Goal: Task Accomplishment & Management: Use online tool/utility

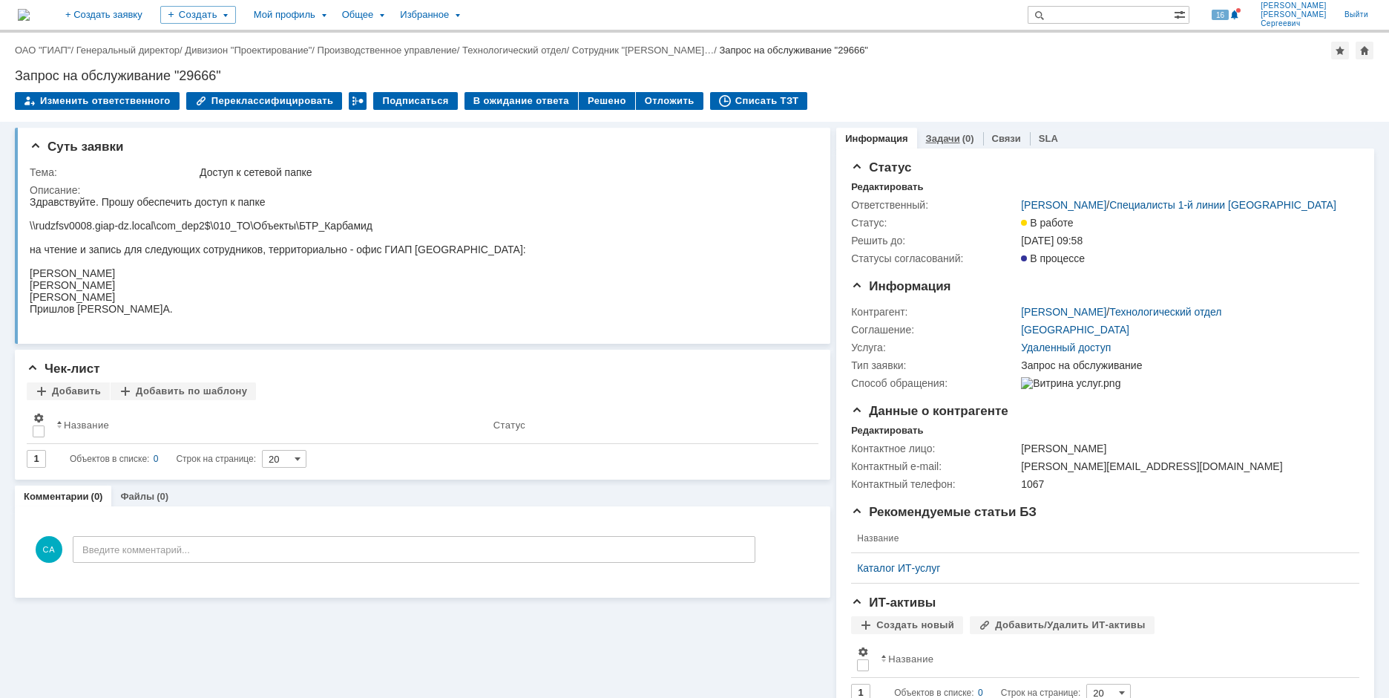
click at [946, 140] on link "Задачи" at bounding box center [943, 138] width 34 height 11
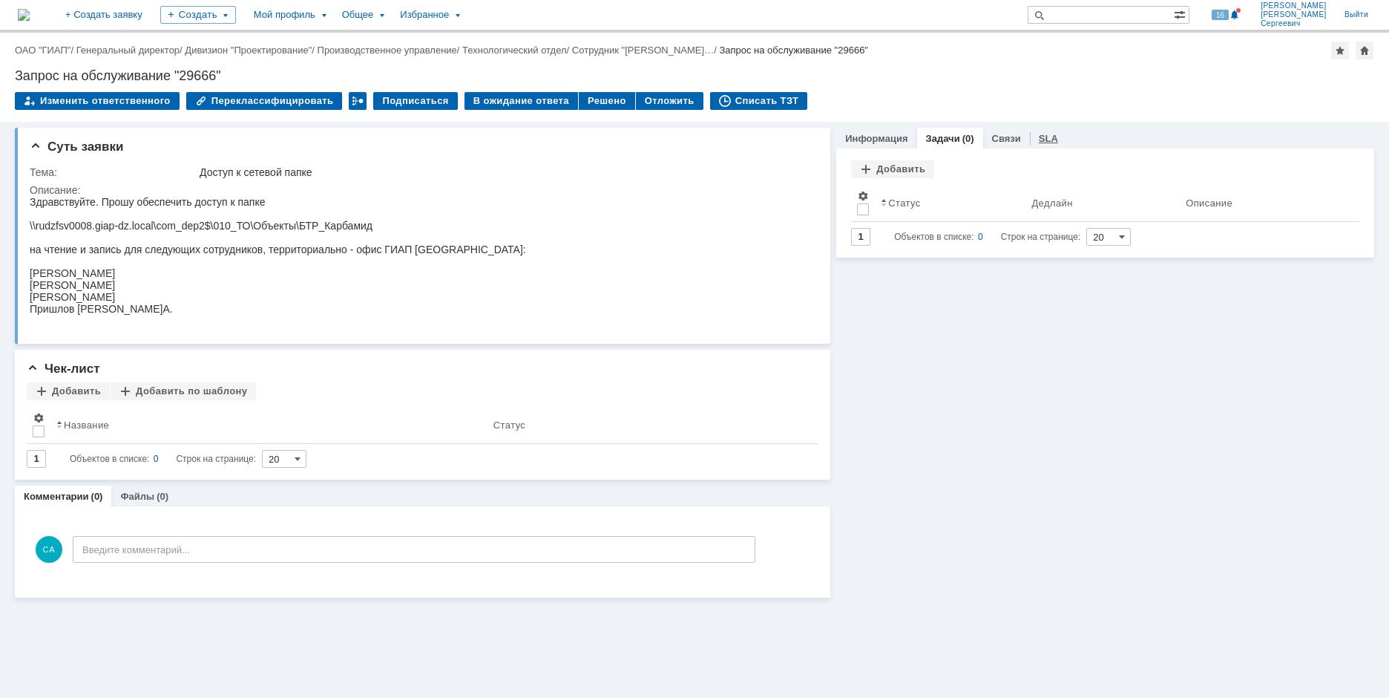
click at [1039, 138] on link "SLA" at bounding box center [1048, 138] width 19 height 11
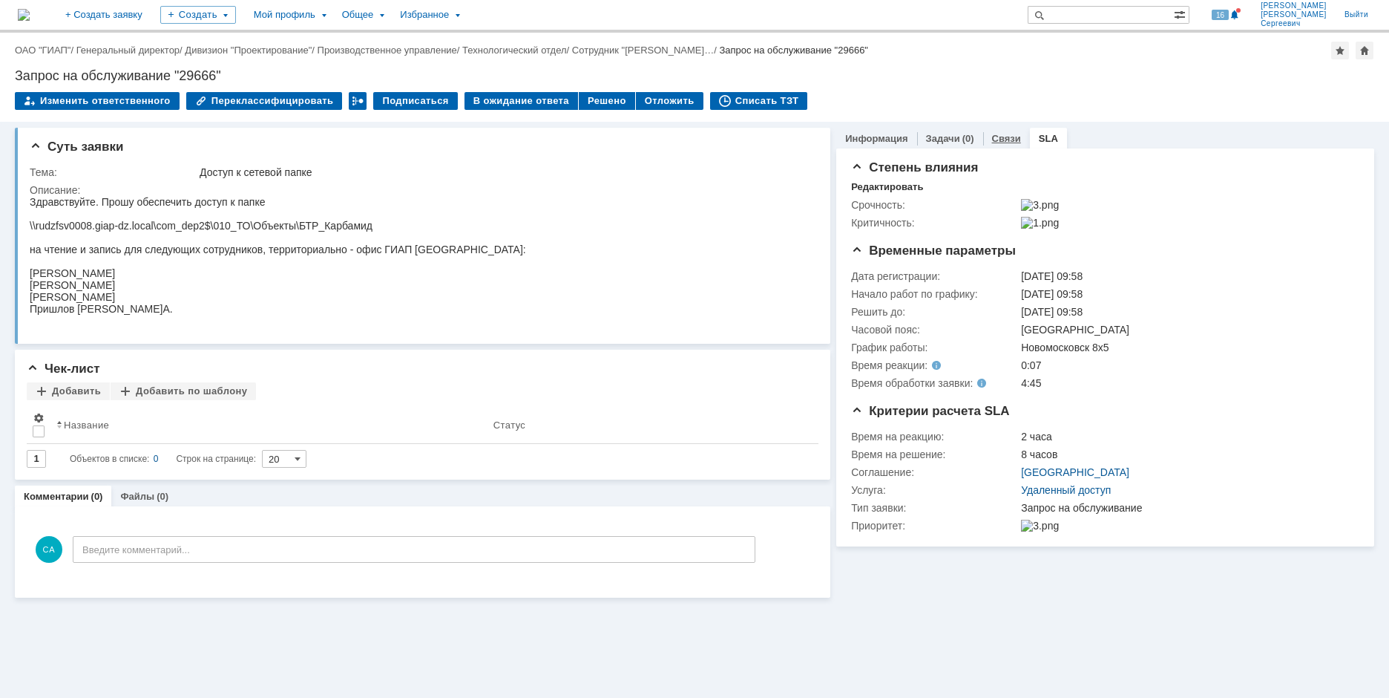
click at [1006, 138] on link "Связи" at bounding box center [1006, 138] width 29 height 11
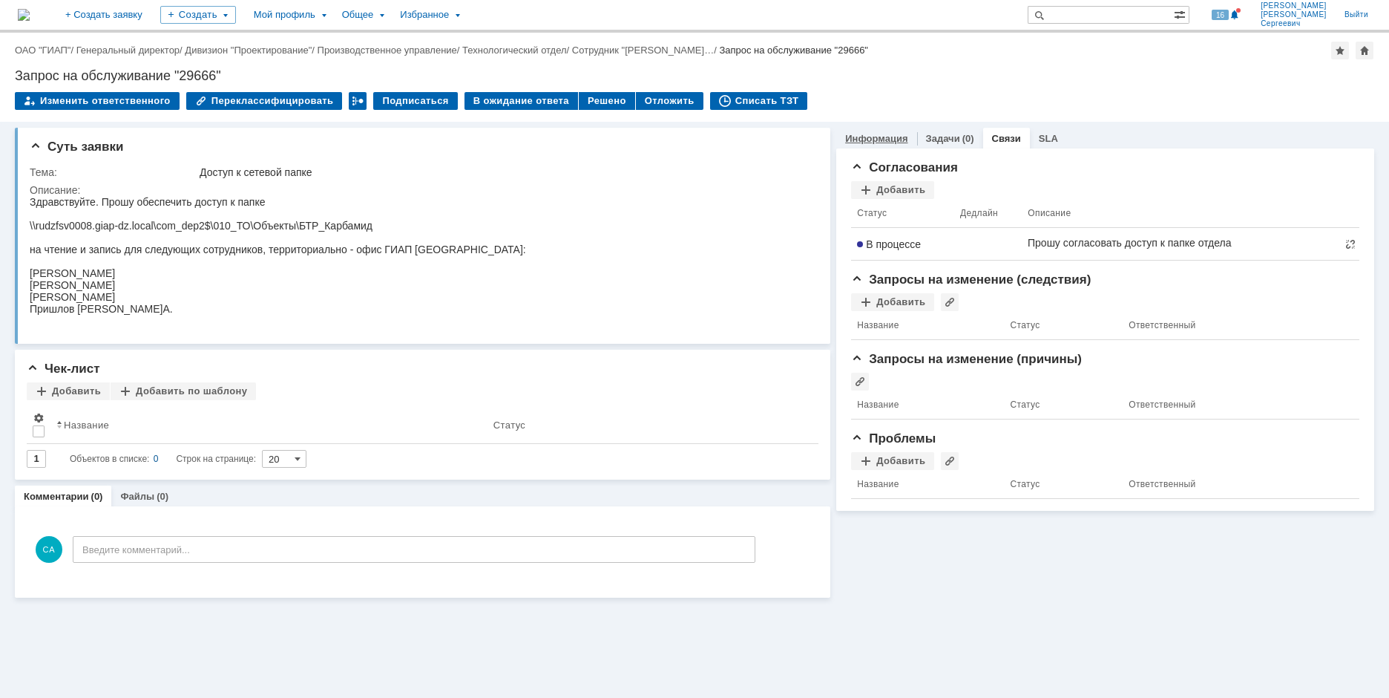
click at [873, 134] on link "Информация" at bounding box center [876, 138] width 62 height 11
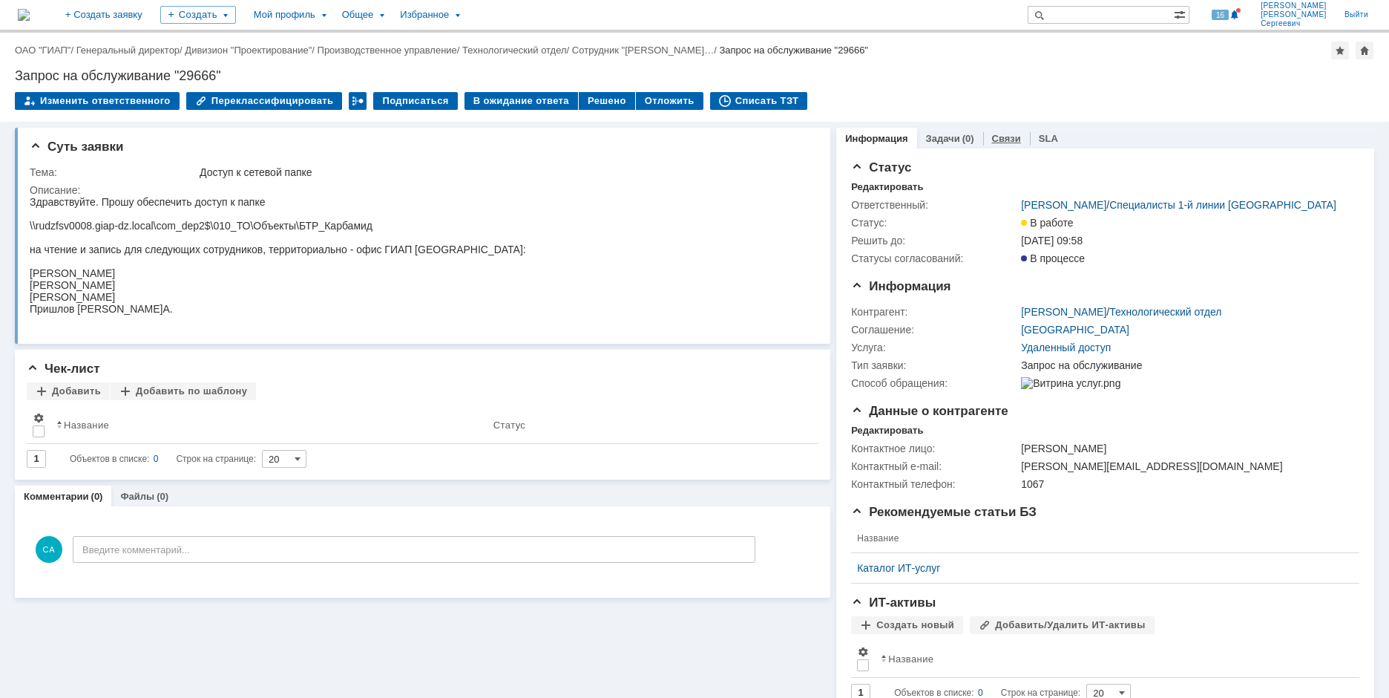
click at [992, 140] on link "Связи" at bounding box center [1006, 138] width 29 height 11
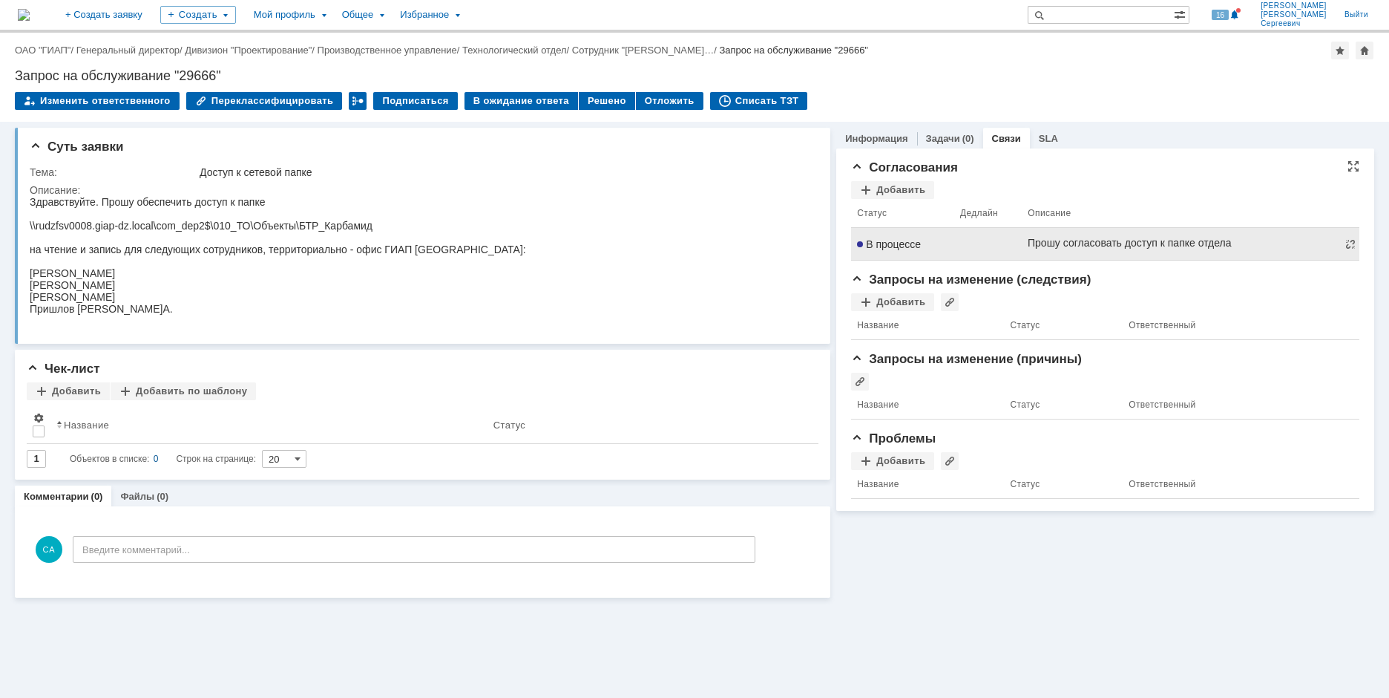
click at [991, 249] on link at bounding box center [988, 244] width 56 height 12
click at [896, 242] on span "В процессе" at bounding box center [889, 243] width 64 height 12
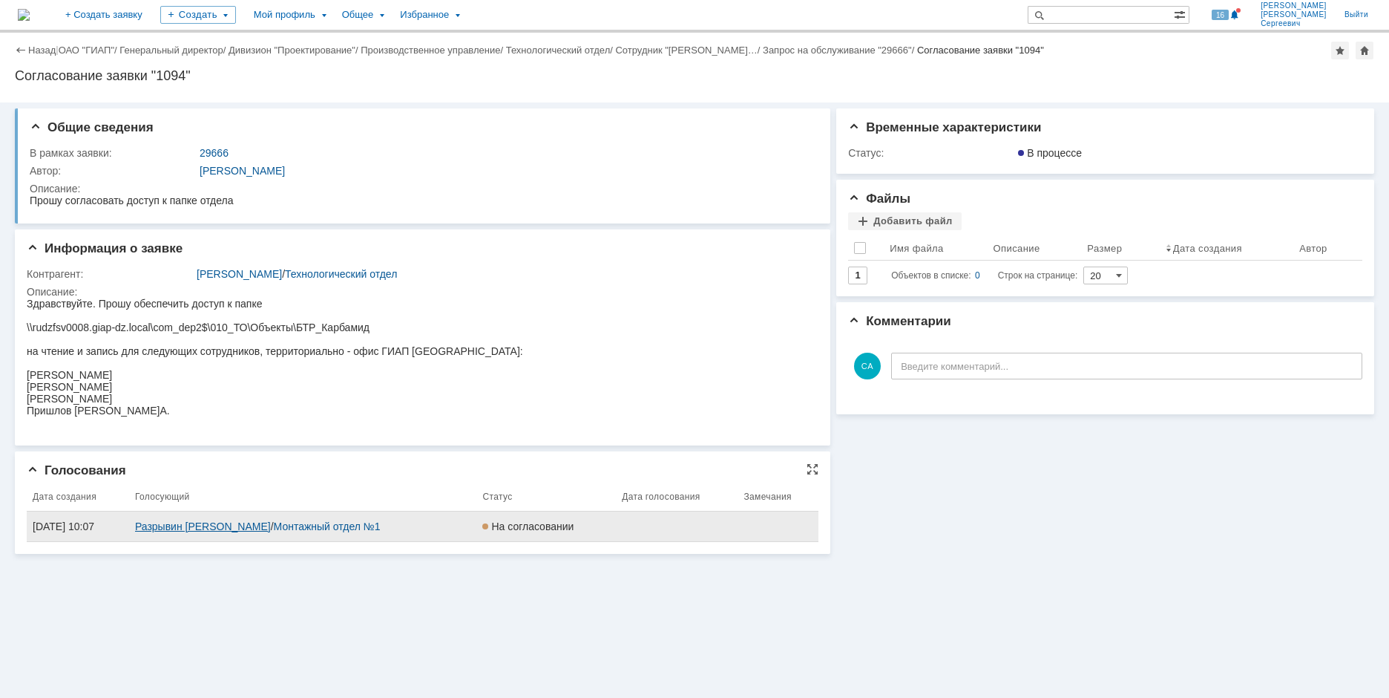
click at [271, 532] on link "Разрывин Родион Константинович" at bounding box center [203, 526] width 136 height 12
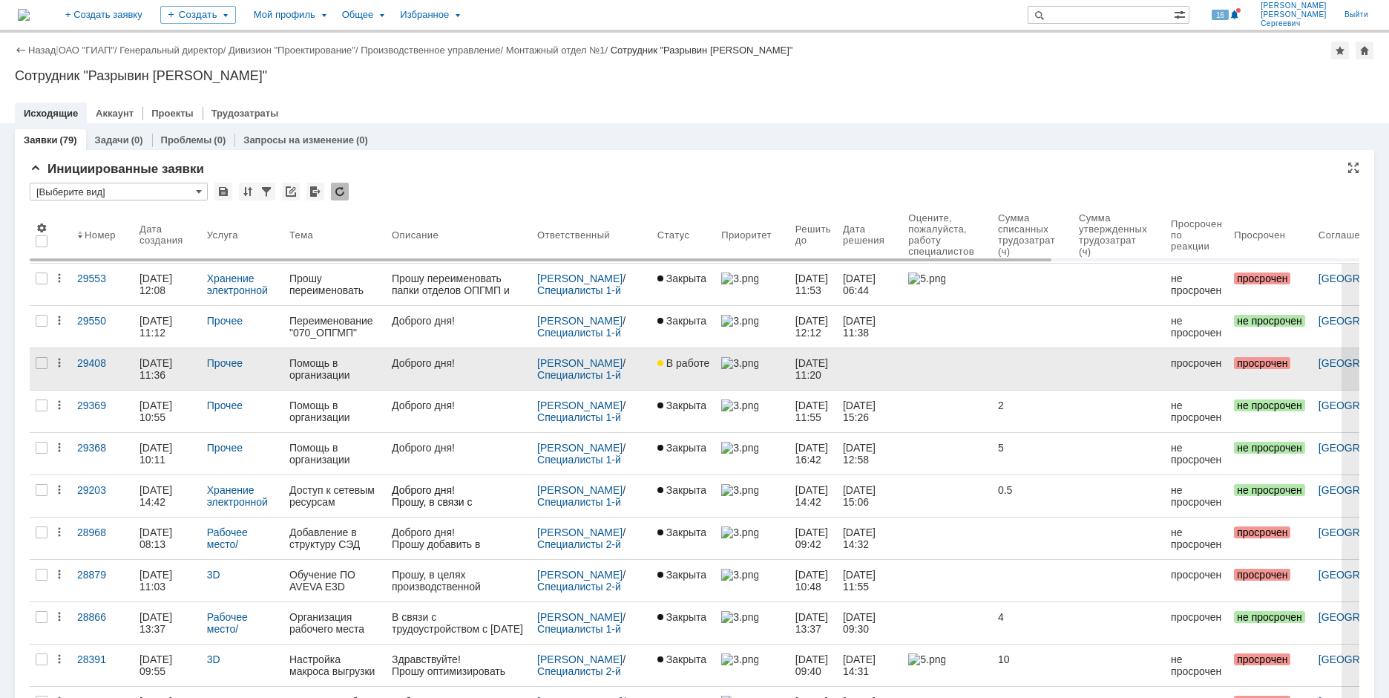
click at [309, 362] on div "Помощь в организации обучения по программе "Передовые практики проектирования п…" at bounding box center [334, 369] width 91 height 24
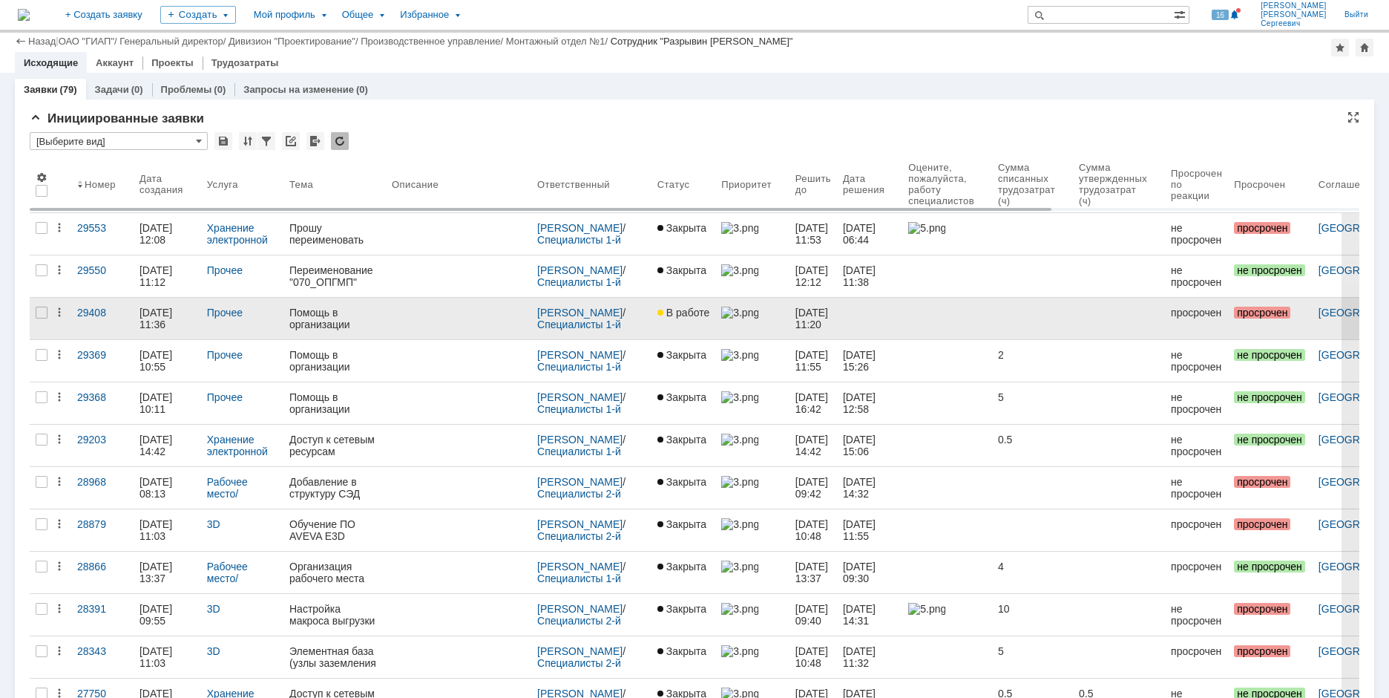
scroll to position [297, 0]
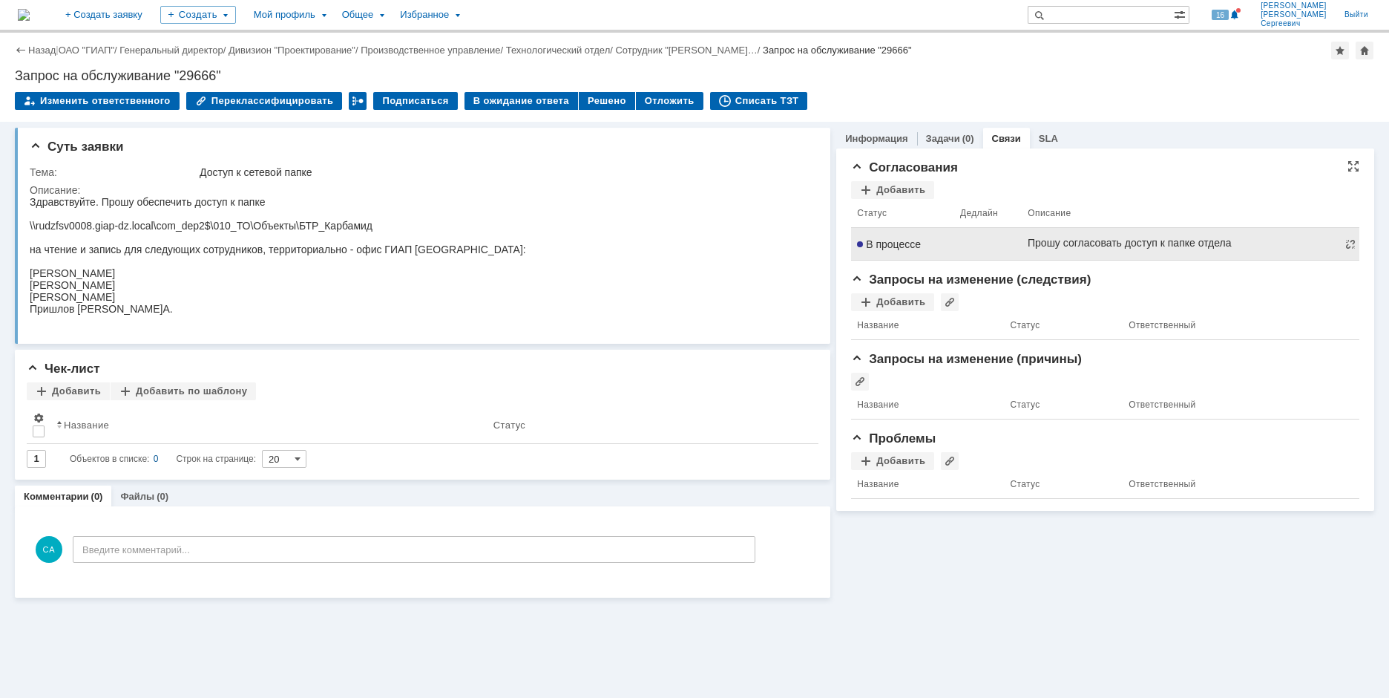
click at [1020, 242] on td at bounding box center [988, 244] width 68 height 33
click at [1061, 242] on div "Прошу согласовать доступ к папке отдела" at bounding box center [1130, 243] width 204 height 12
click at [879, 245] on span "В процессе" at bounding box center [889, 244] width 64 height 12
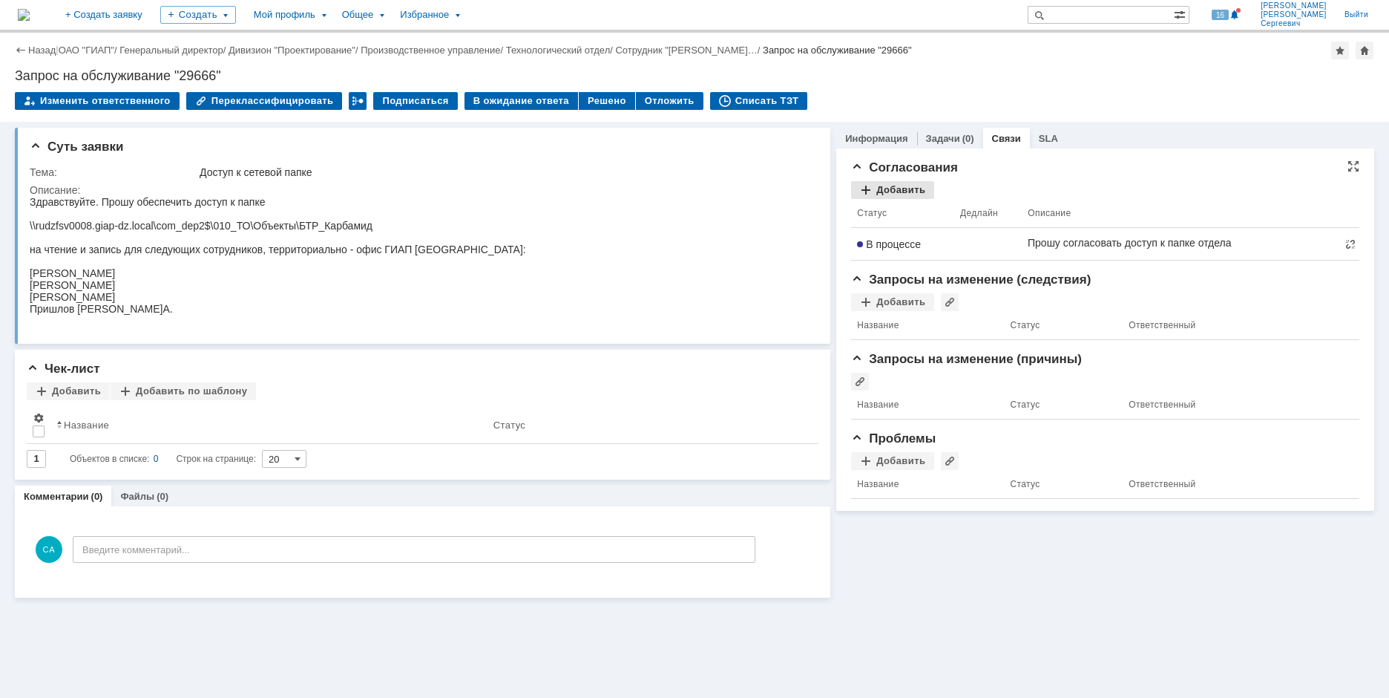
click at [884, 194] on div "Добавить" at bounding box center [892, 190] width 83 height 18
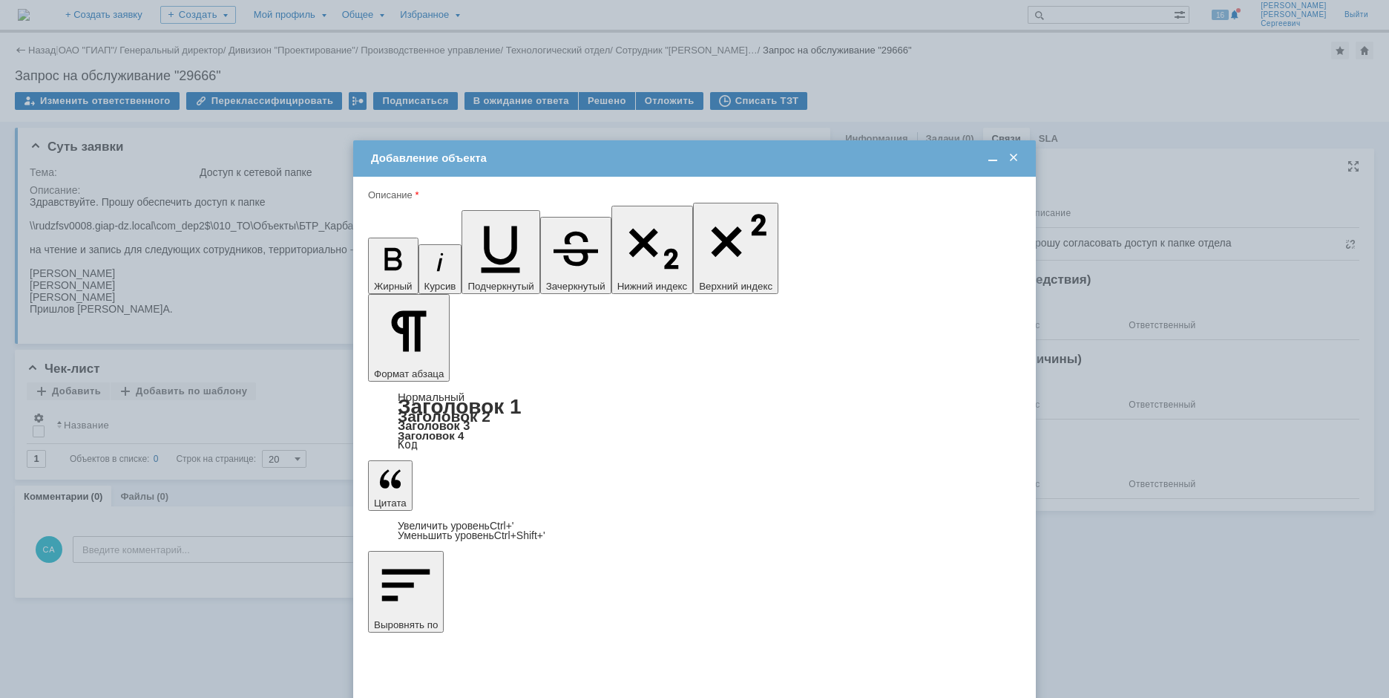
type input "Выбрано: 0 (объекты класса 'Сотрудник')"
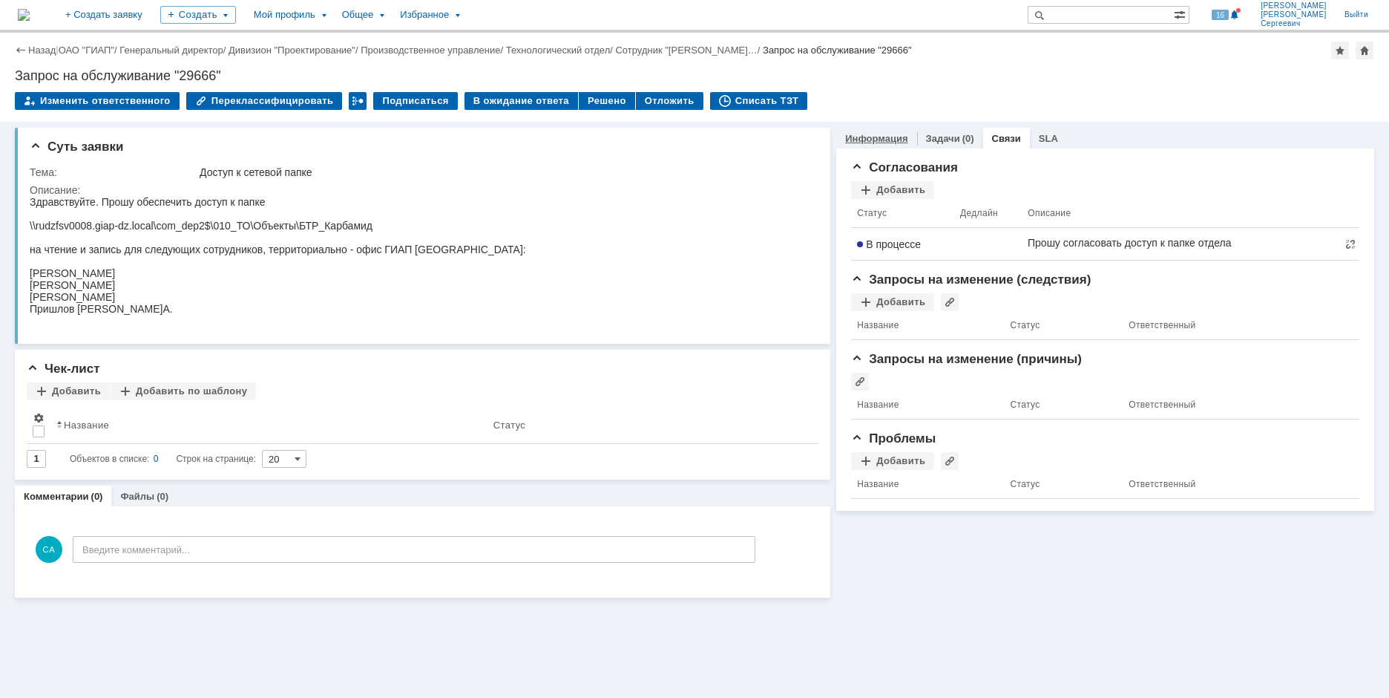
click at [872, 130] on div "Информация" at bounding box center [876, 139] width 80 height 22
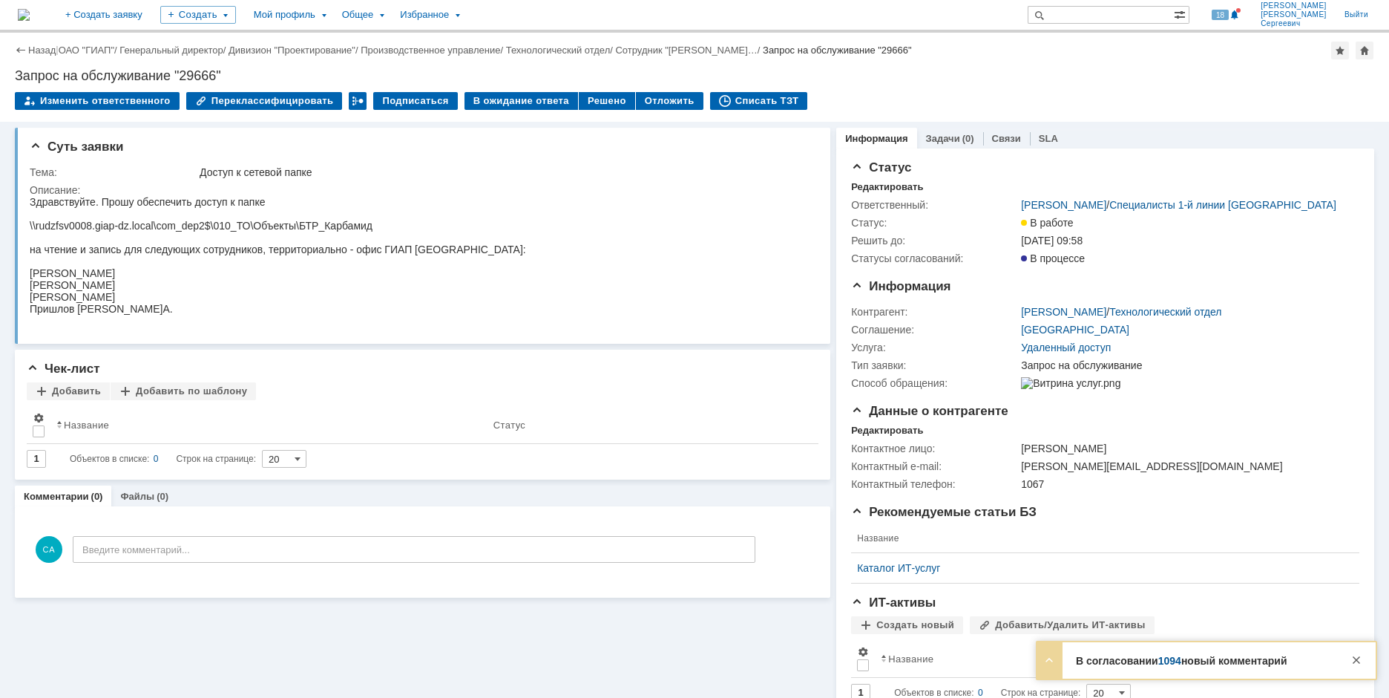
click at [1172, 662] on link "1094" at bounding box center [1169, 661] width 23 height 12
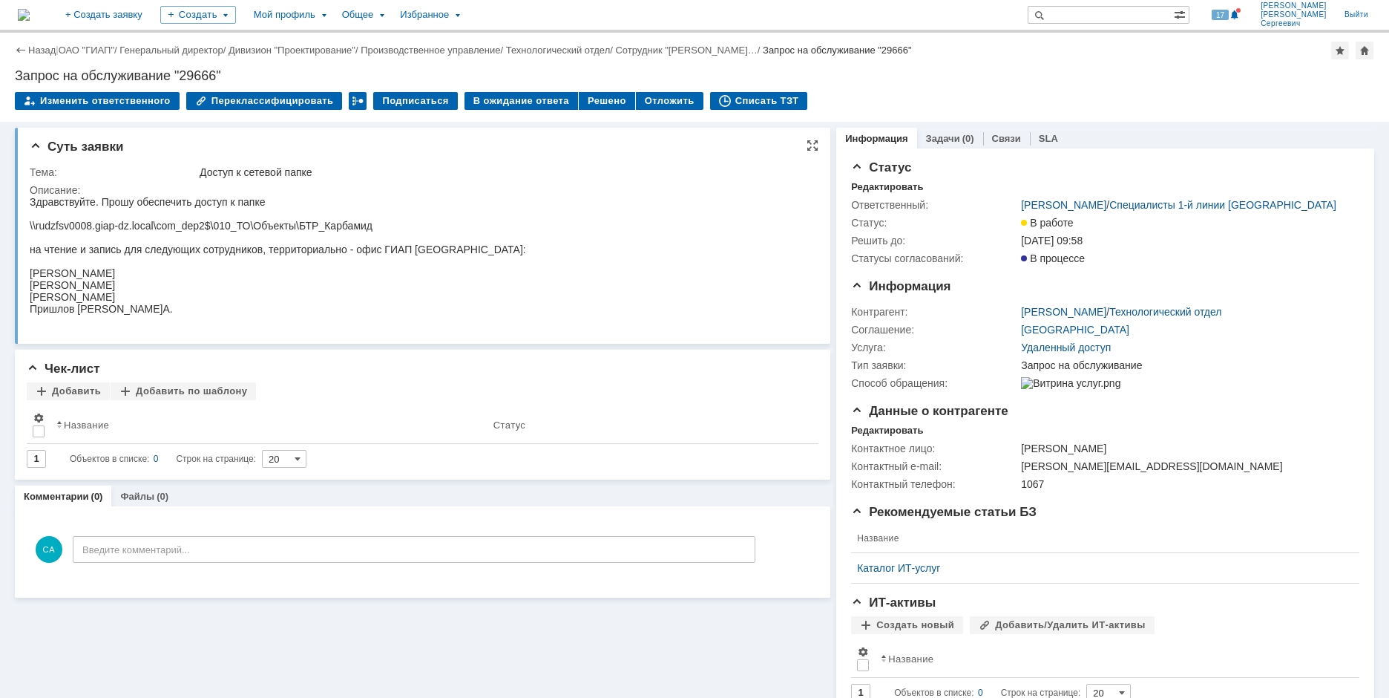
click at [180, 292] on div "[PERSON_NAME]" at bounding box center [278, 297] width 496 height 12
click at [1179, 663] on strong "В согласовании 1094 изменился статус" at bounding box center [1174, 661] width 197 height 12
click at [1170, 660] on link "1094" at bounding box center [1169, 661] width 23 height 12
click at [88, 194] on div "Описание:" at bounding box center [420, 190] width 781 height 12
drag, startPoint x: 30, startPoint y: 226, endPoint x: 392, endPoint y: 229, distance: 362.1
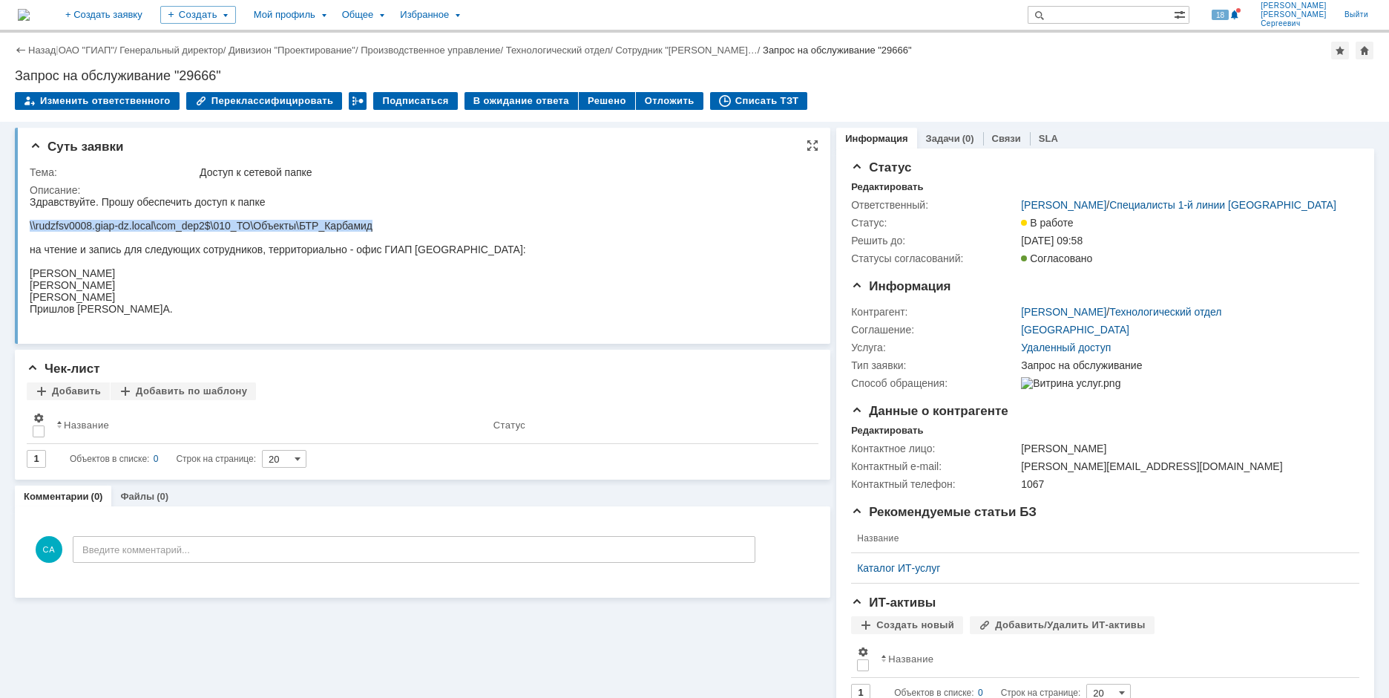
click at [392, 229] on div "\\rudzfsv0008.giap-dz.local\com_dep2$\010_ТО\Объекты\БТР_Карбамид" at bounding box center [278, 226] width 496 height 12
copy div "\\rudzfsv0008.giap-dz.local\com_dep2$\010_ТО\Объекты\БТР_Карбамид"
click at [4, 196] on div "Суть заявки Тема: Доступ к сетевой папке Описание: Чек-лист Добавить Добавить п…" at bounding box center [694, 462] width 1389 height 680
click at [95, 283] on div "[PERSON_NAME]" at bounding box center [278, 285] width 496 height 12
click at [92, 311] on div "Пришлов [PERSON_NAME]А." at bounding box center [278, 309] width 496 height 12
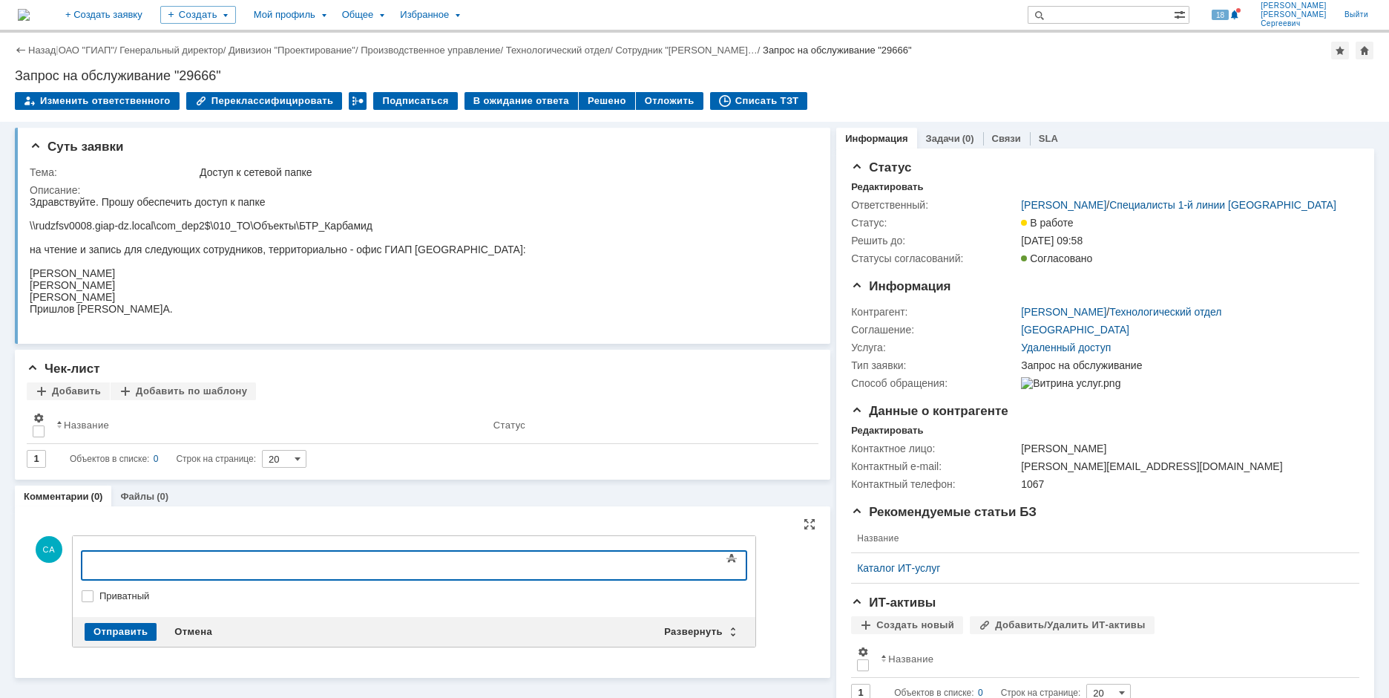
click at [243, 562] on div at bounding box center [202, 563] width 211 height 12
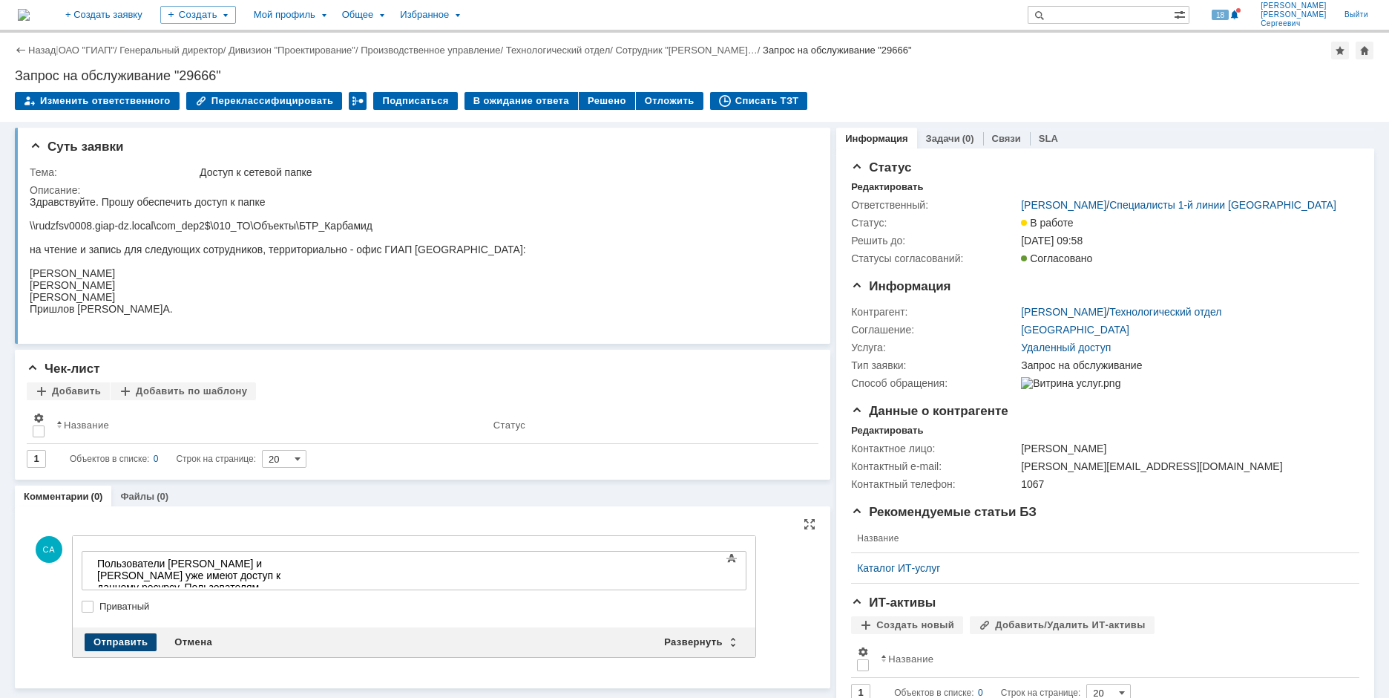
click at [125, 646] on div "Отправить" at bounding box center [121, 642] width 72 height 18
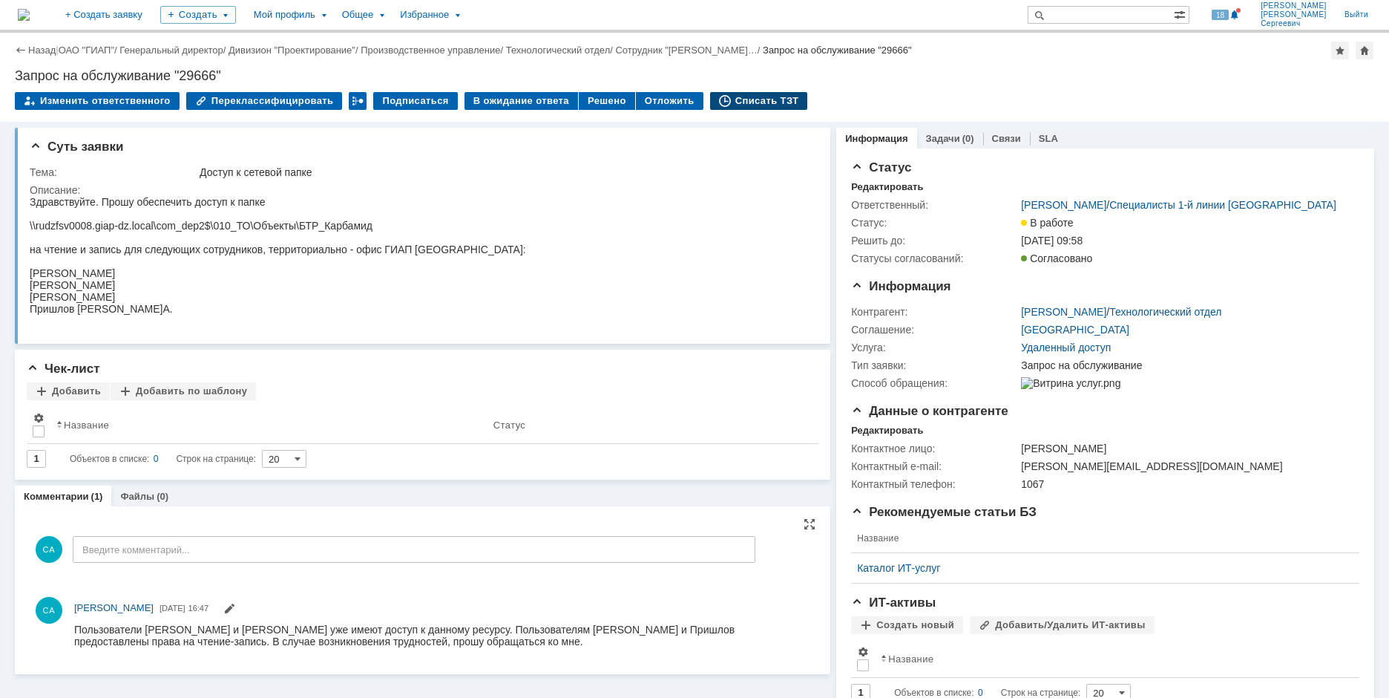
click at [729, 99] on div "Списать ТЗТ" at bounding box center [759, 101] width 98 height 18
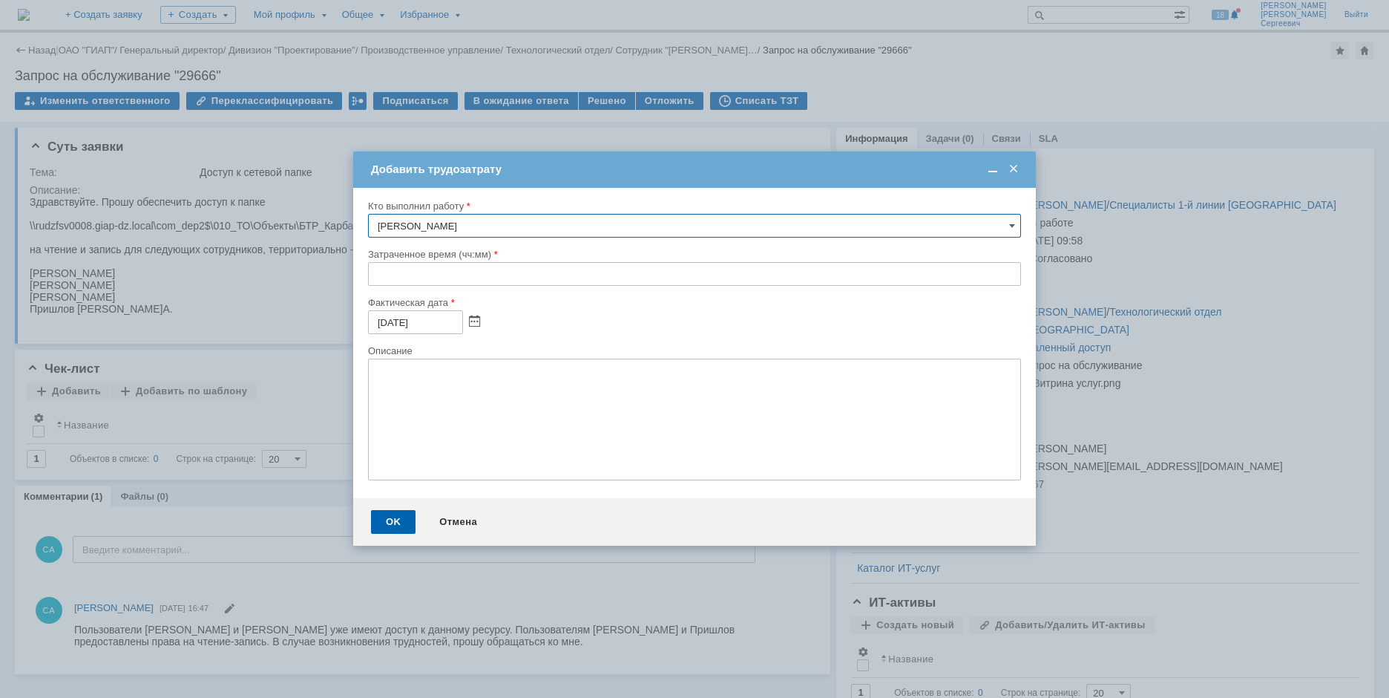
click at [373, 272] on input "text" at bounding box center [694, 274] width 653 height 24
type input "00:10"
click at [398, 539] on div "OK Отмена" at bounding box center [694, 521] width 683 height 47
click at [393, 516] on div "OK" at bounding box center [393, 522] width 45 height 24
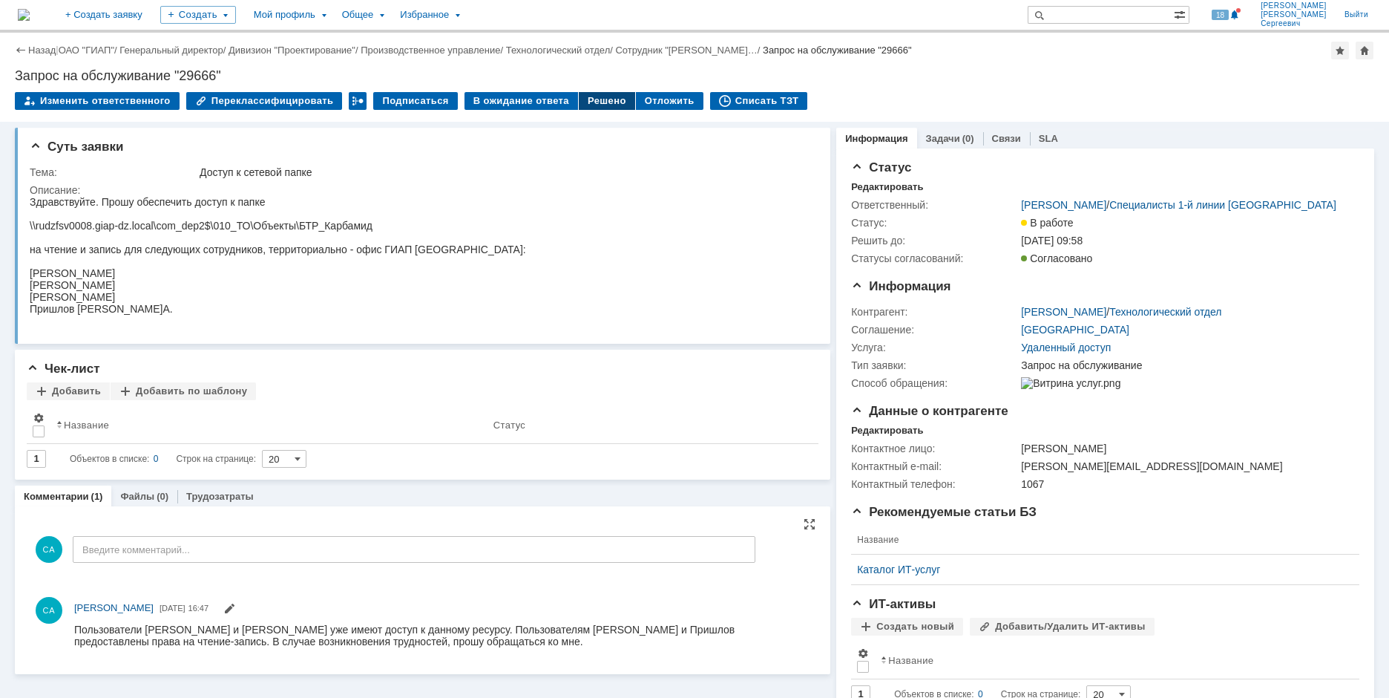
click at [597, 99] on div "Решено" at bounding box center [607, 101] width 56 height 18
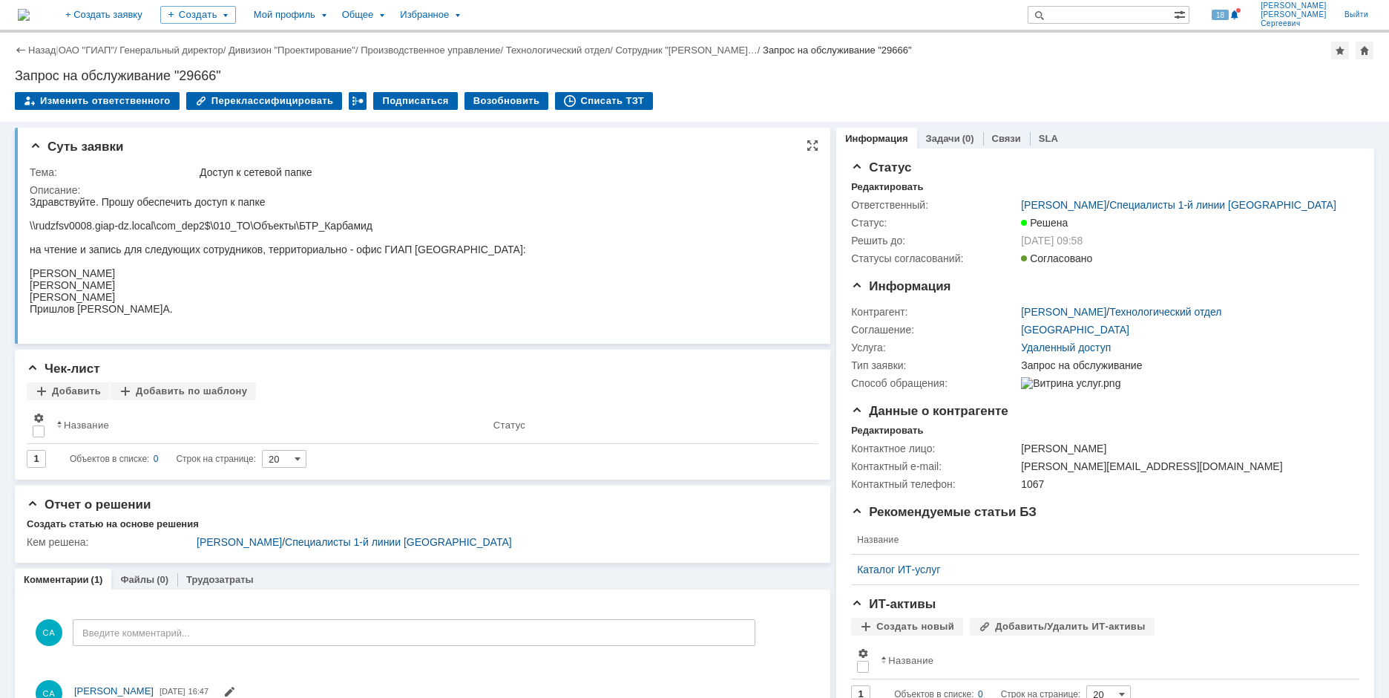
click at [126, 234] on div at bounding box center [278, 238] width 496 height 12
click at [27, 267] on div "Суть заявки Тема: Доступ к сетевой папке Описание:" at bounding box center [423, 236] width 816 height 216
